Goal: Task Accomplishment & Management: Manage account settings

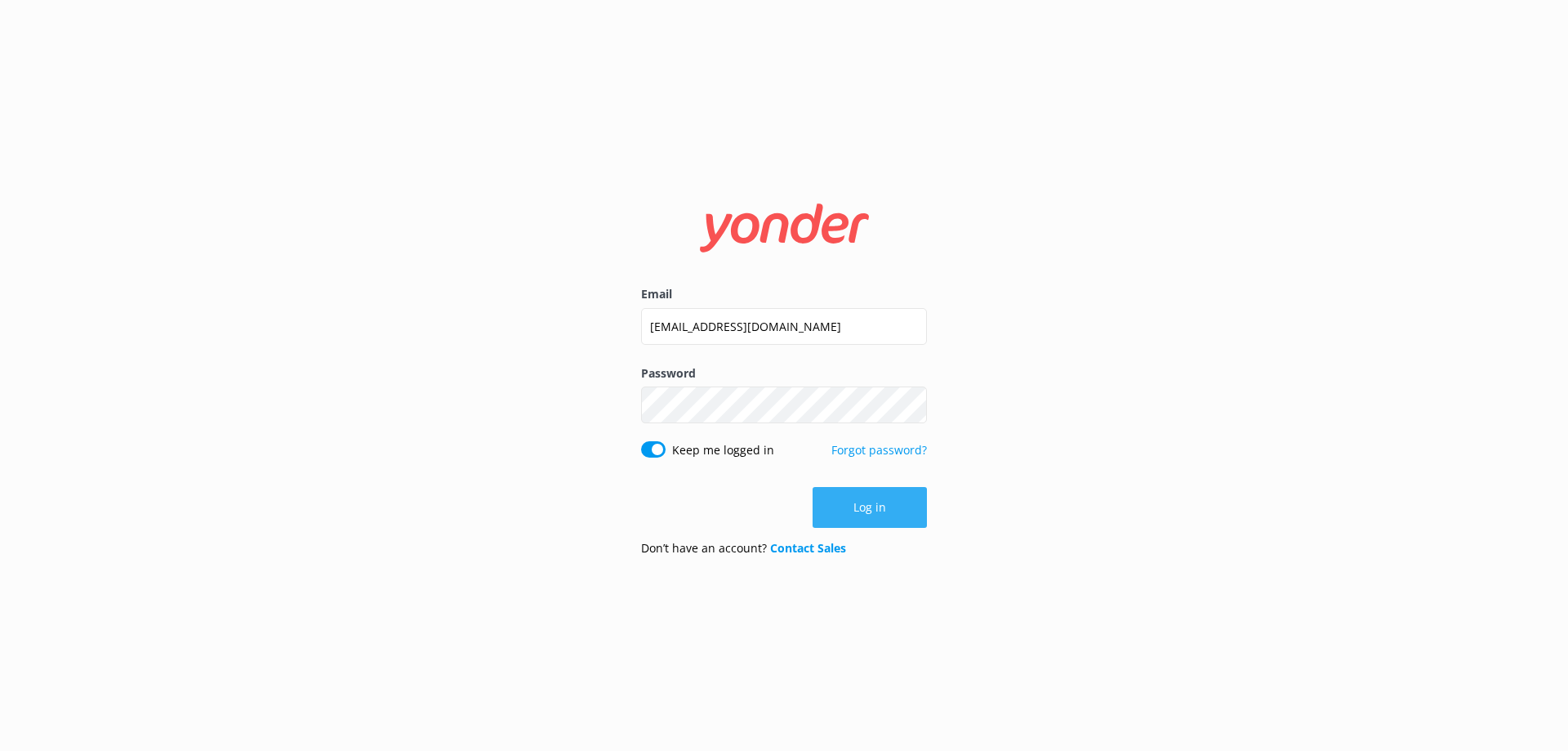
click at [884, 506] on button "Log in" at bounding box center [869, 506] width 114 height 41
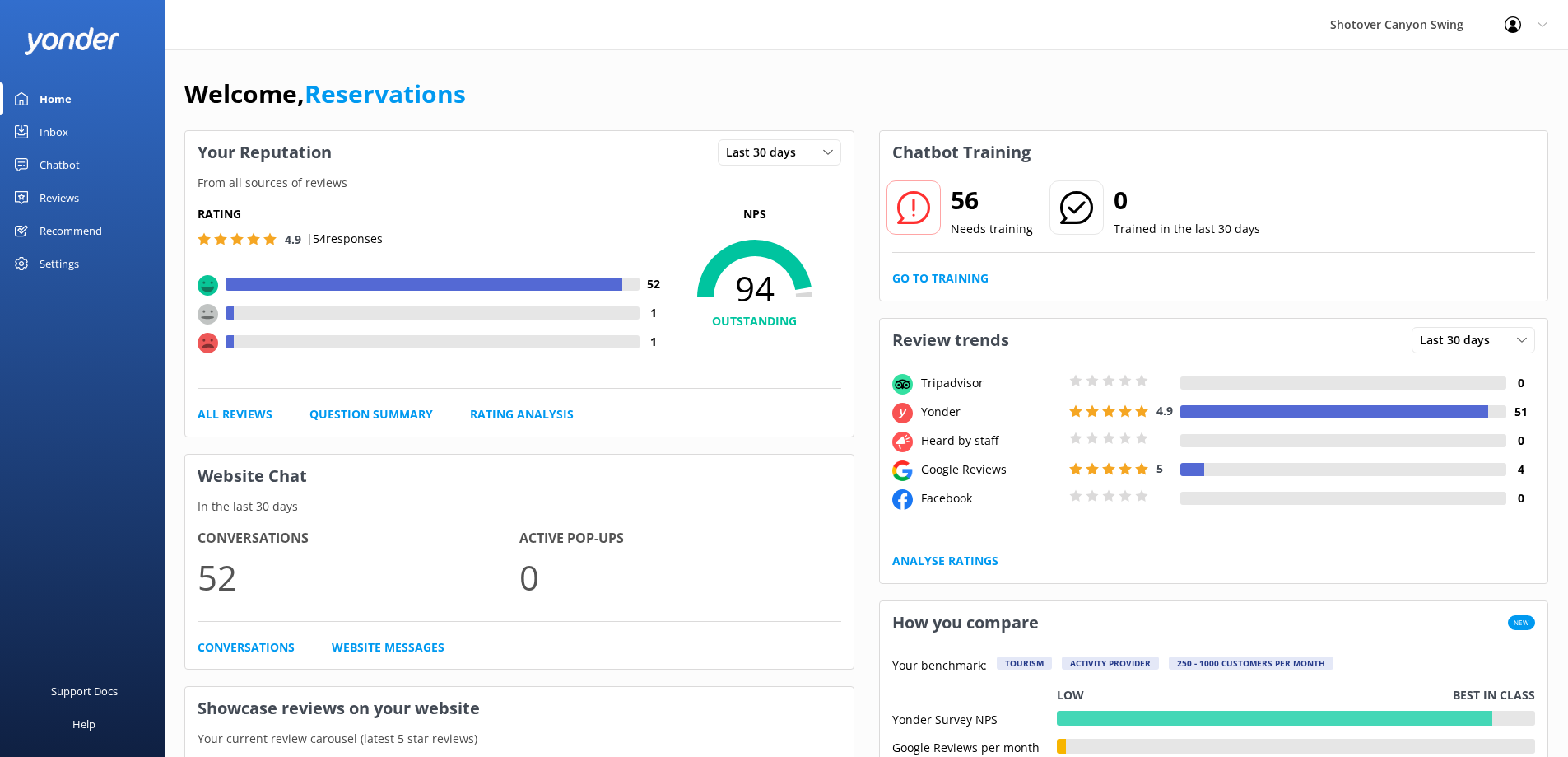
click at [65, 125] on div "Inbox" at bounding box center [53, 132] width 29 height 33
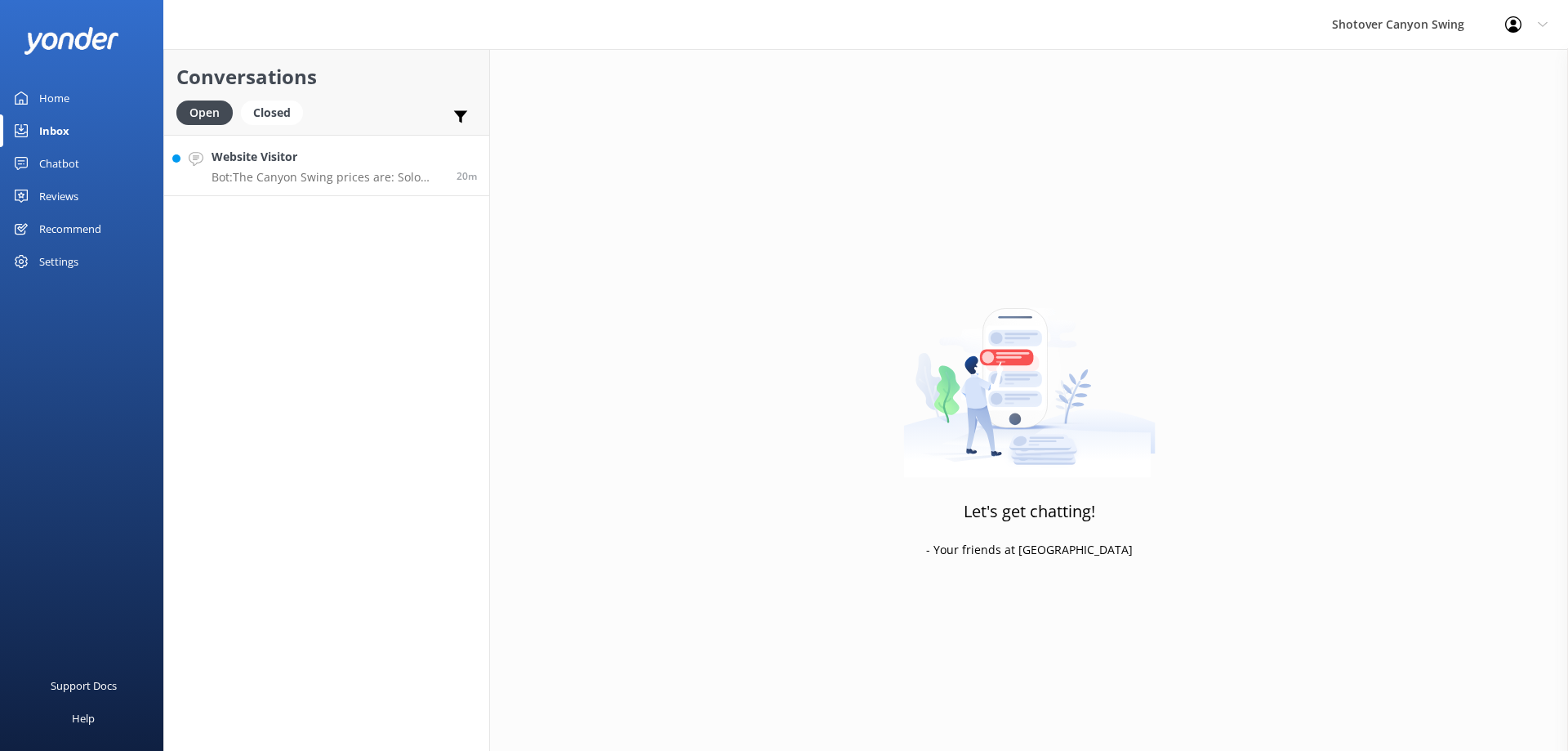
click at [320, 189] on link "Website Visitor Bot: The Canyon Swing prices are: Solo NZ$295 per person, Tande…" at bounding box center [327, 165] width 325 height 61
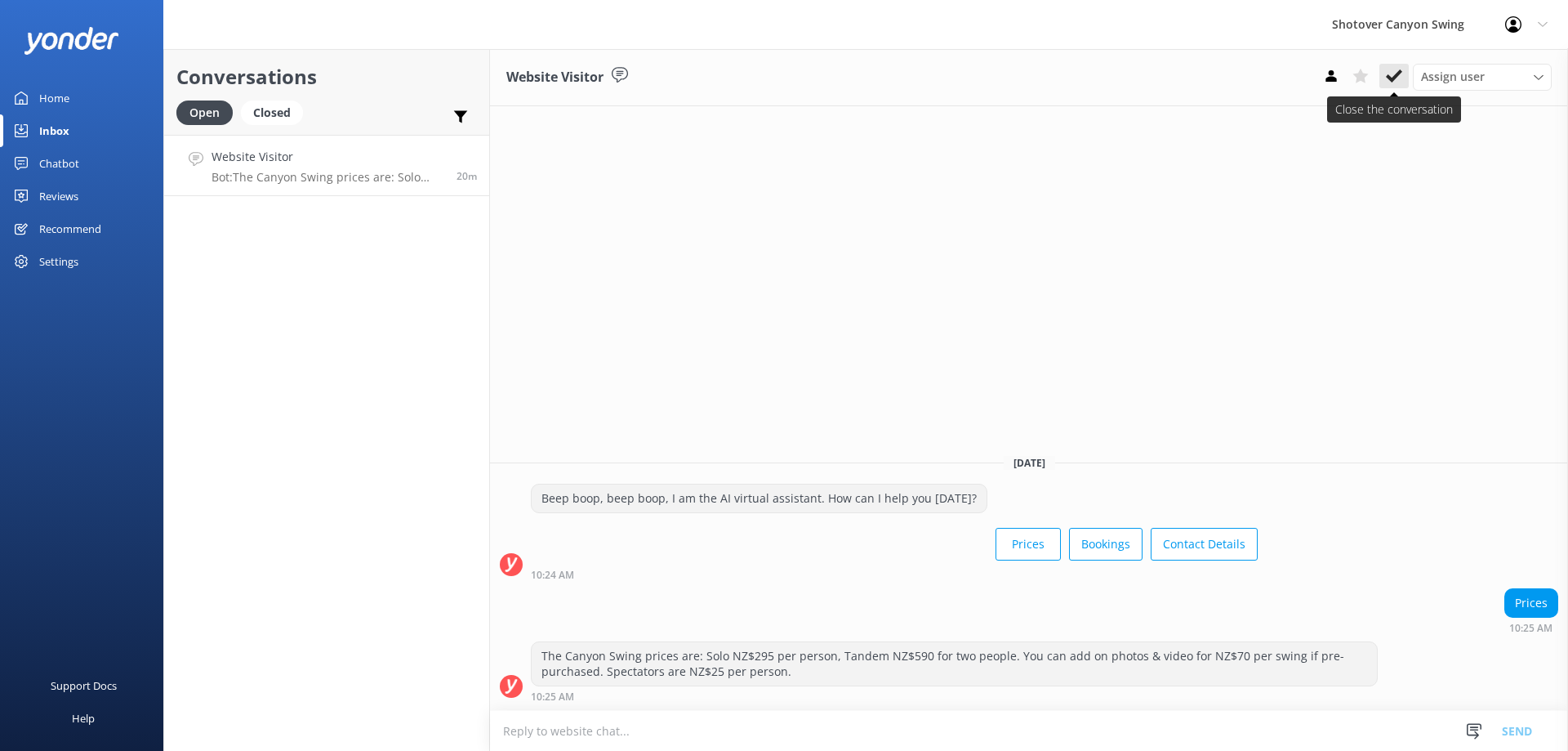
click at [1390, 78] on use at bounding box center [1394, 76] width 17 height 13
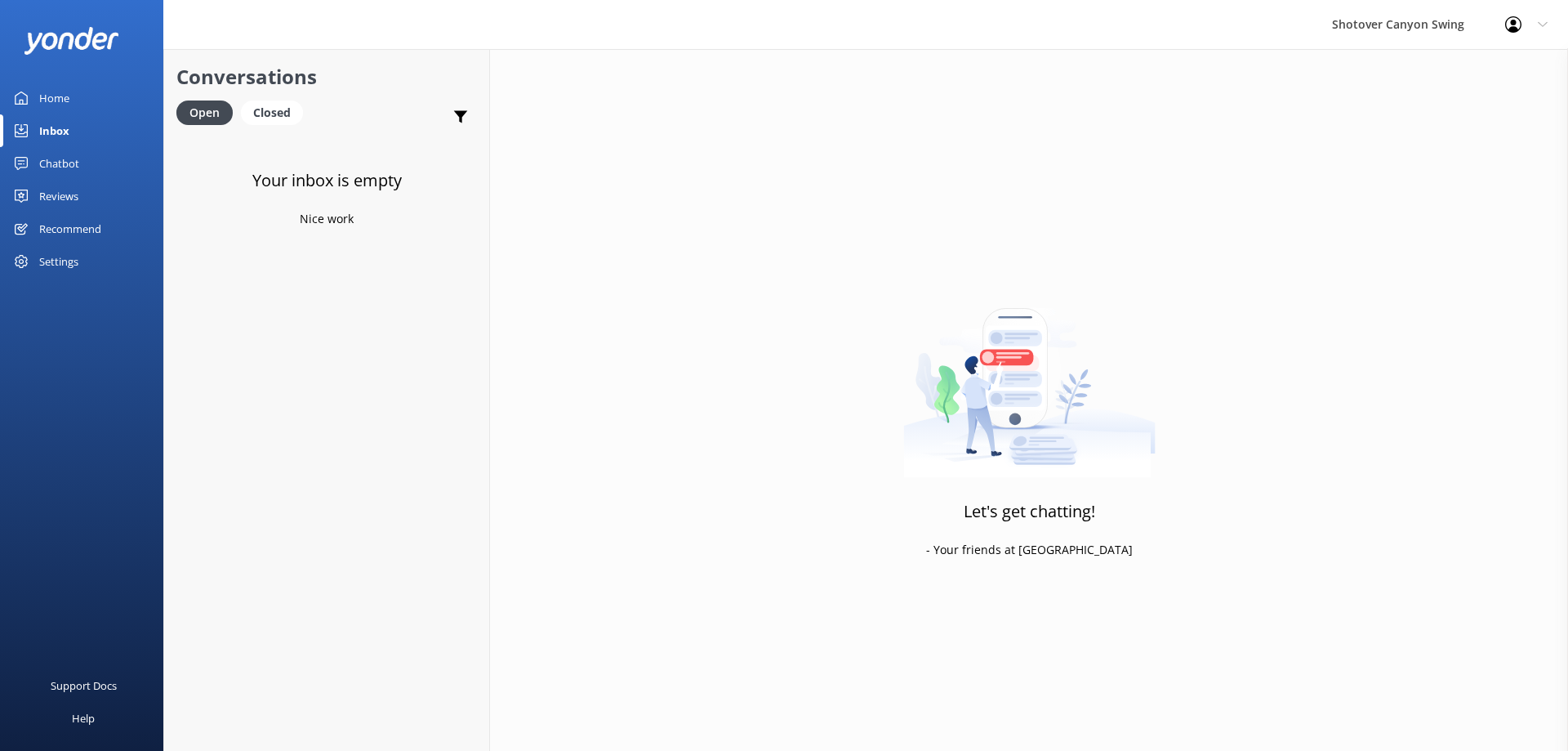
click at [57, 184] on div "Reviews" at bounding box center [58, 197] width 39 height 33
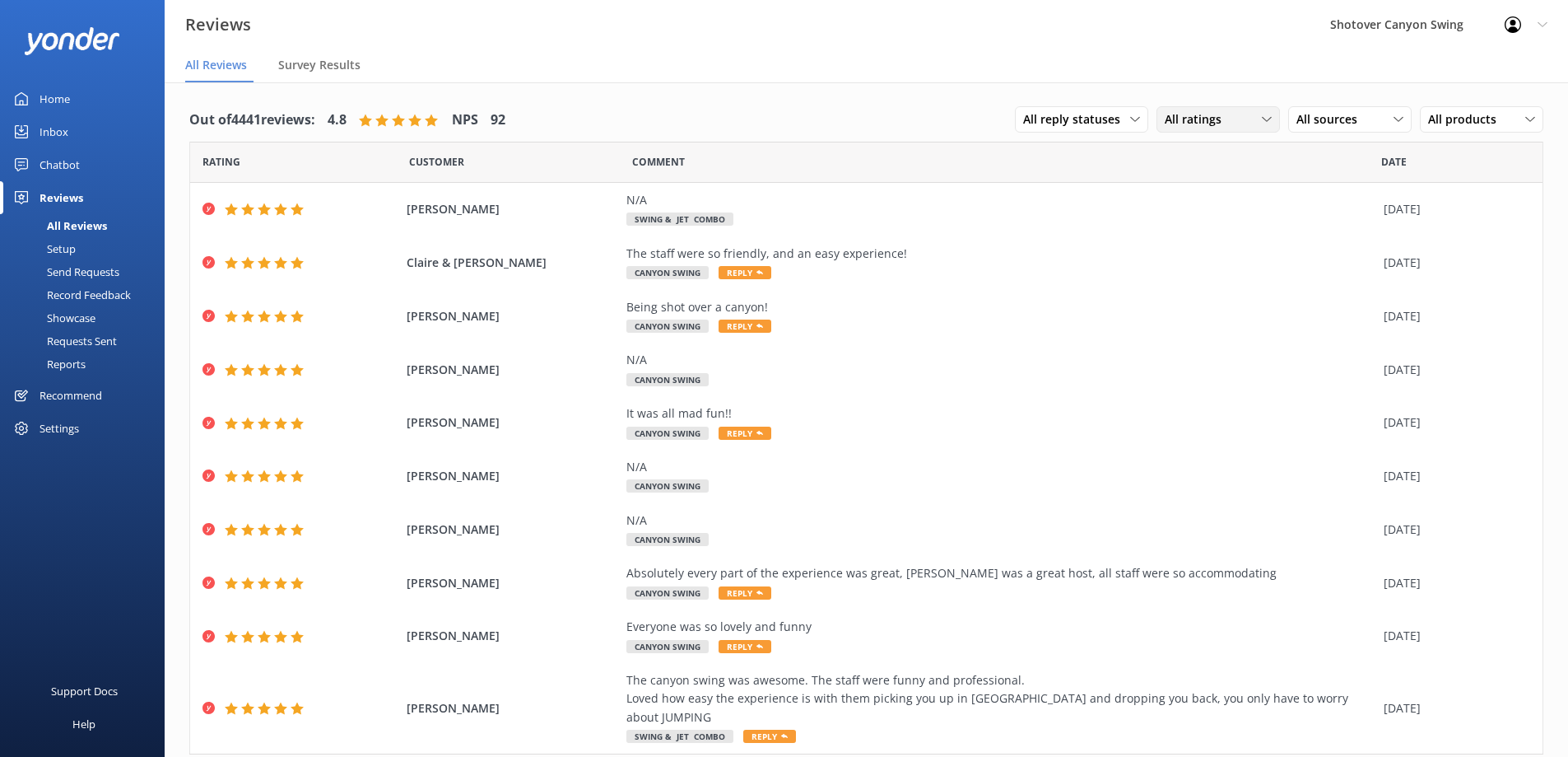
click at [1208, 121] on span "All ratings" at bounding box center [1198, 119] width 67 height 18
click at [1182, 119] on span "All ratings" at bounding box center [1198, 119] width 67 height 18
click at [1089, 120] on span "All reply statuses" at bounding box center [1077, 119] width 107 height 18
click at [1309, 111] on span "All sources" at bounding box center [1331, 119] width 71 height 18
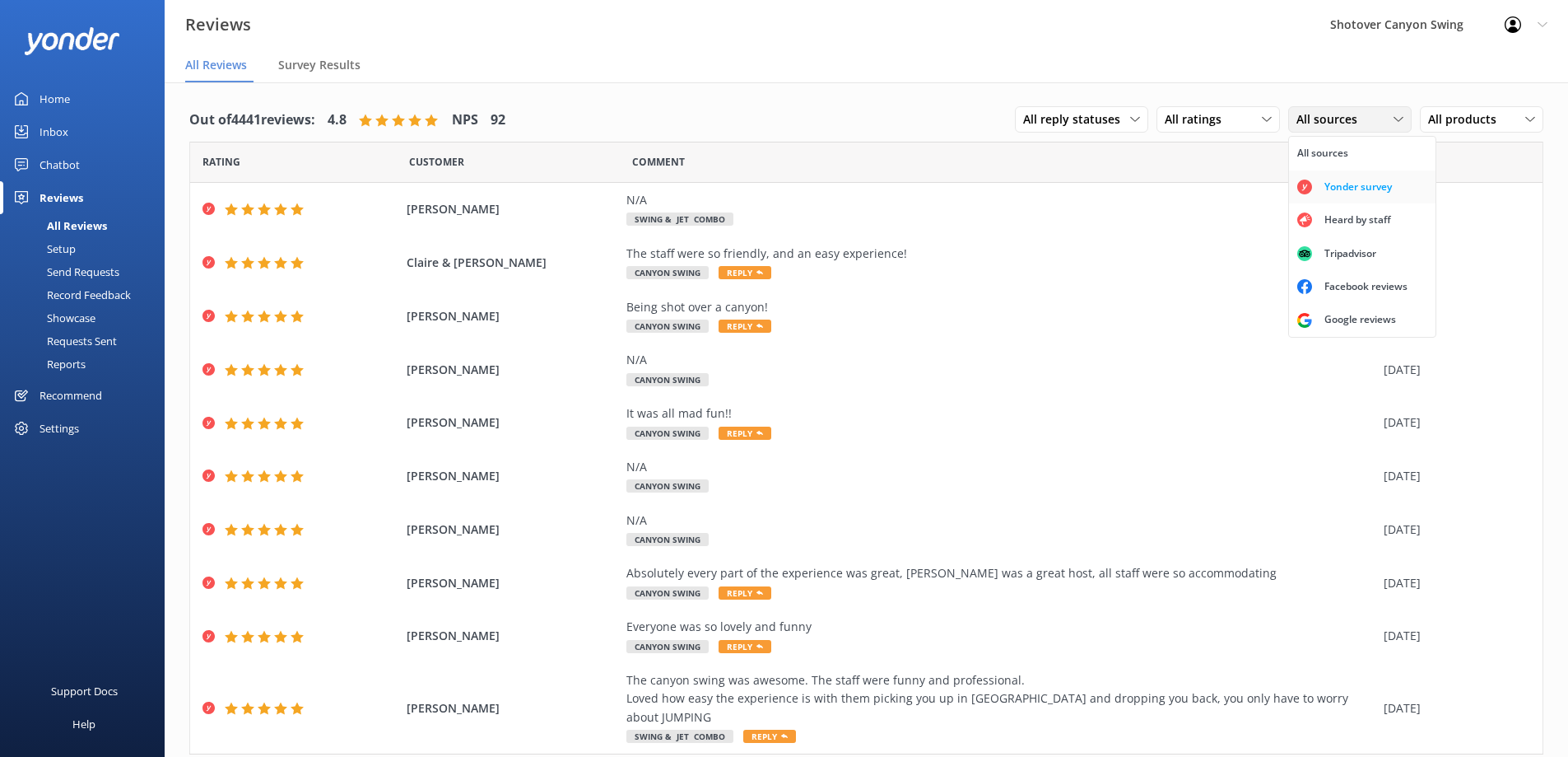
click at [1342, 193] on div "Yonder survey" at bounding box center [1358, 187] width 92 height 17
click at [1344, 123] on span "Yonder survey" at bounding box center [1341, 119] width 90 height 18
click at [1330, 154] on div "All sources" at bounding box center [1322, 153] width 51 height 17
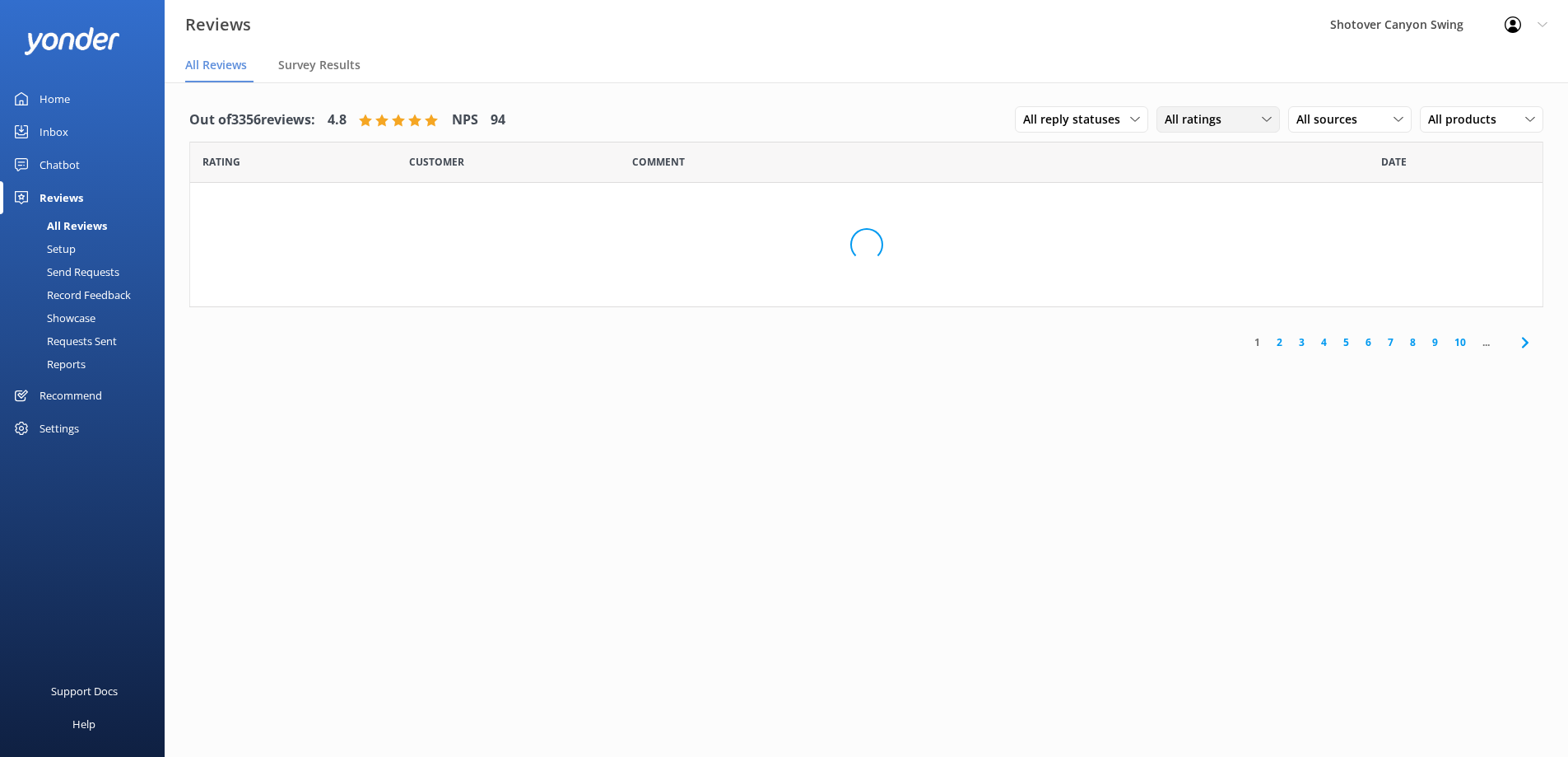
click at [1200, 118] on span "All ratings" at bounding box center [1198, 119] width 67 height 18
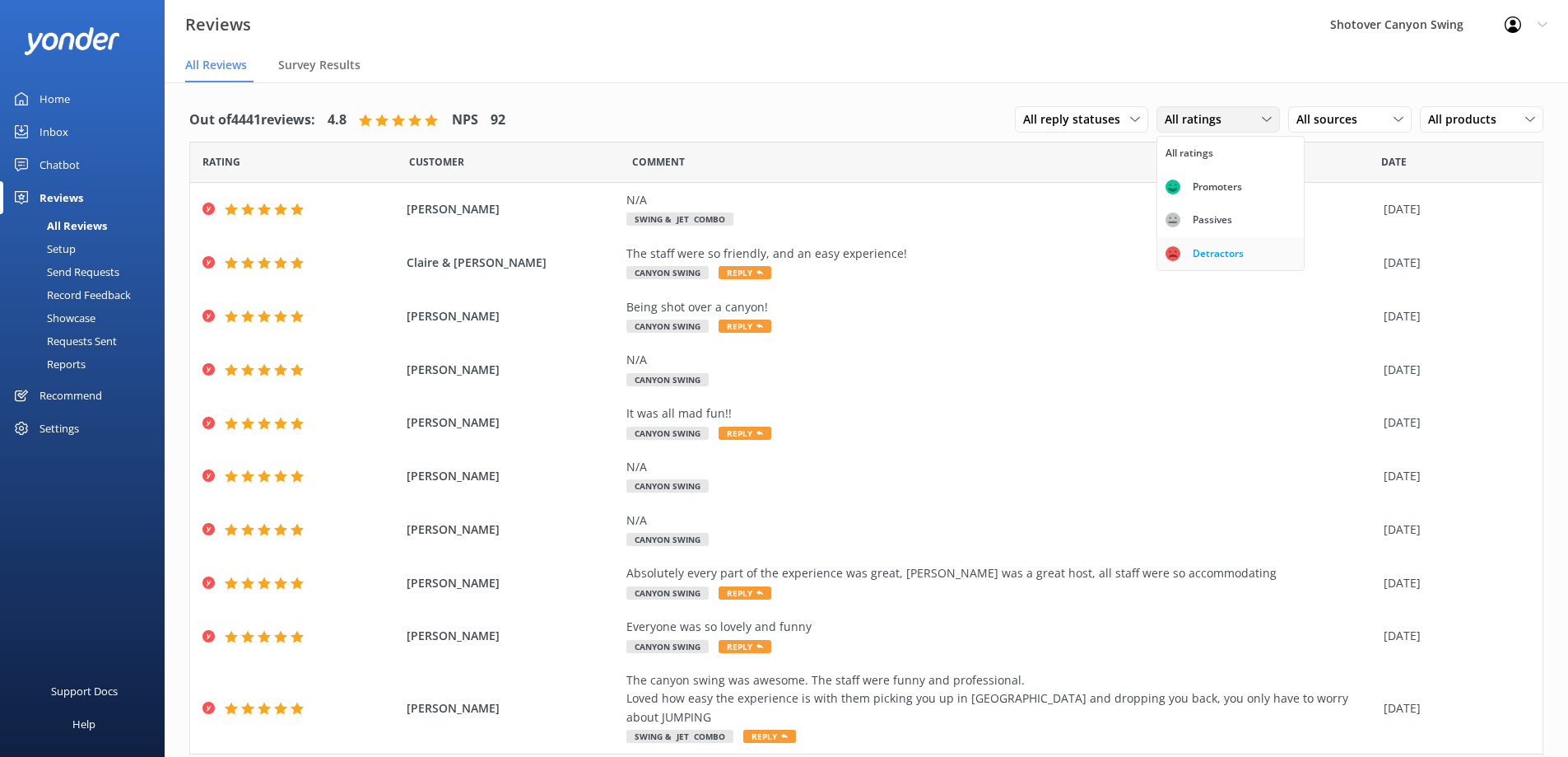
click at [1226, 246] on div "Detractors" at bounding box center [1218, 254] width 75 height 17
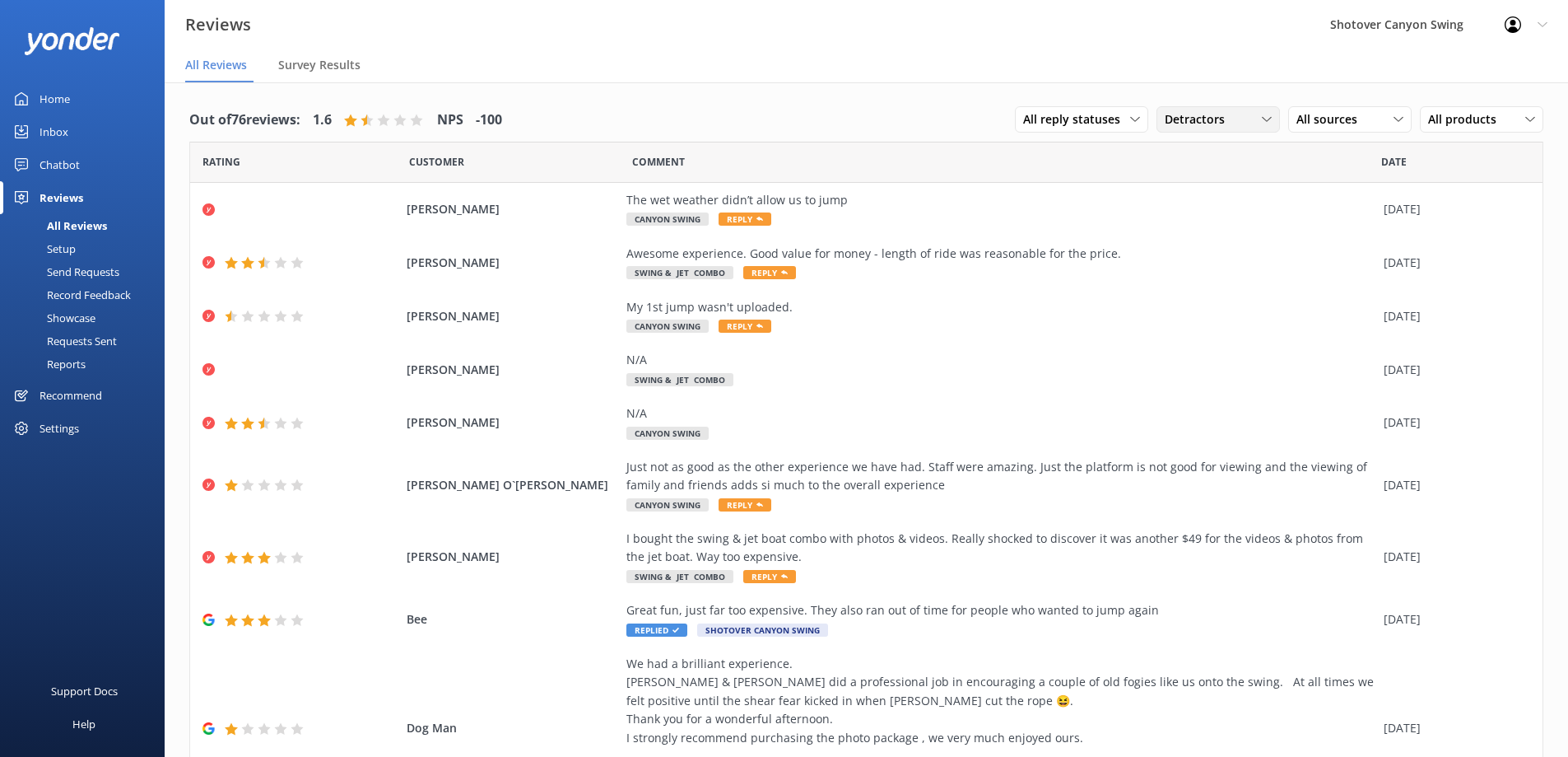
click at [1165, 114] on span "Detractors" at bounding box center [1200, 119] width 70 height 18
click at [1212, 158] on link "All ratings" at bounding box center [1230, 154] width 146 height 33
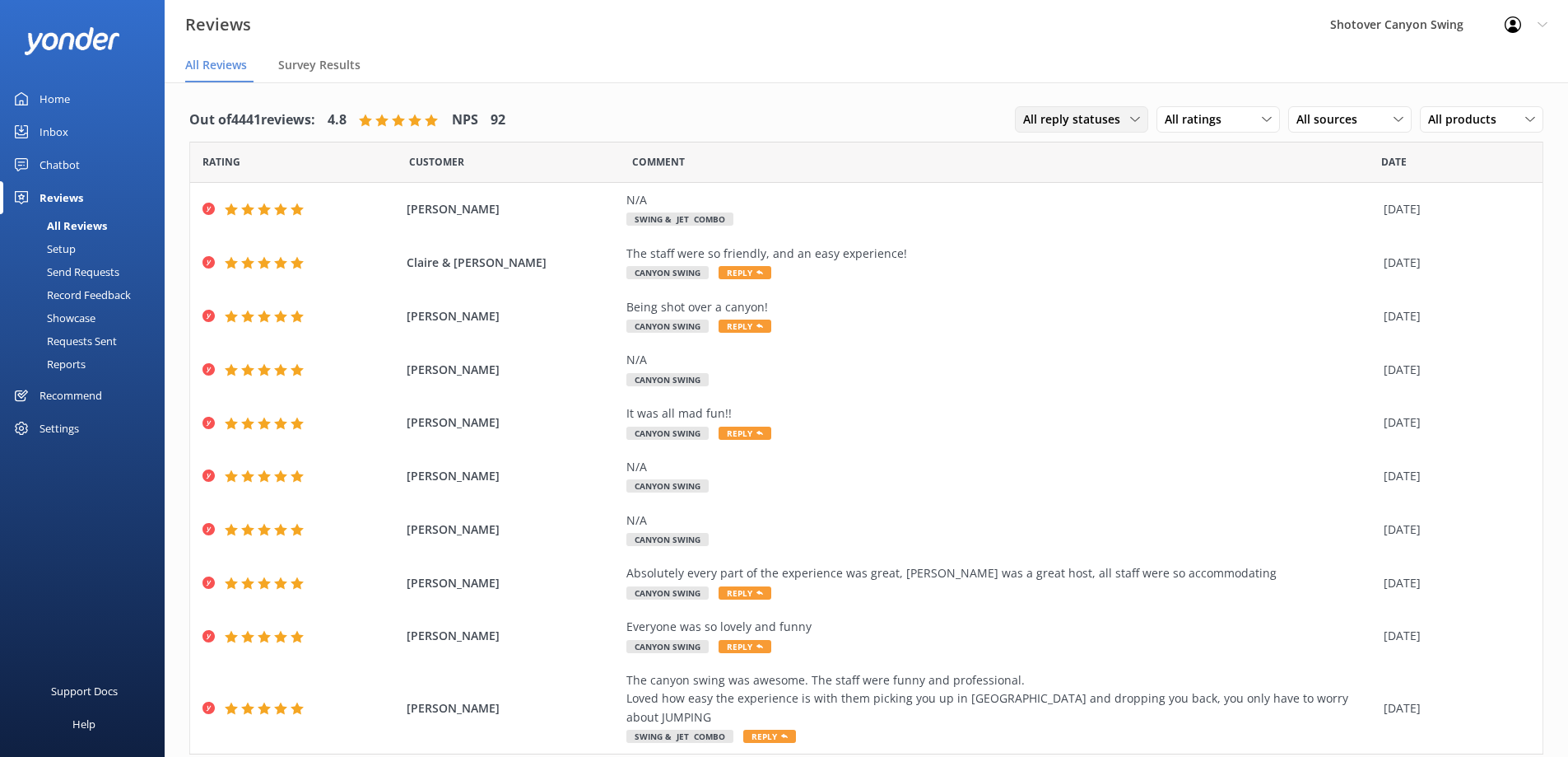
click at [1073, 122] on span "All reply statuses" at bounding box center [1077, 119] width 107 height 18
